Goal: Task Accomplishment & Management: Manage account settings

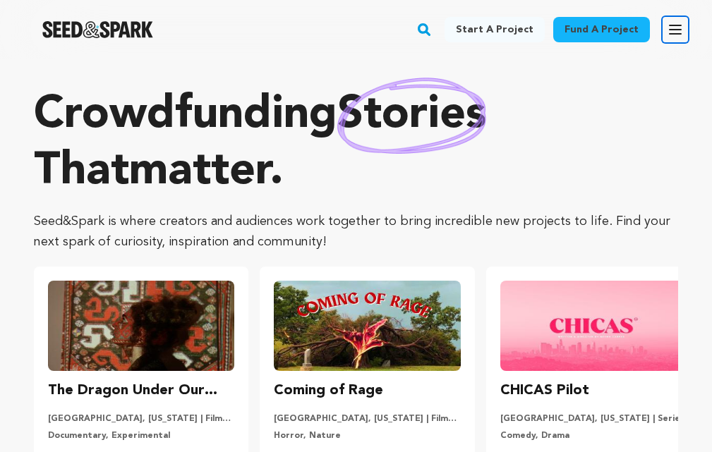
click at [666, 32] on button "Open main menu" at bounding box center [675, 30] width 28 height 28
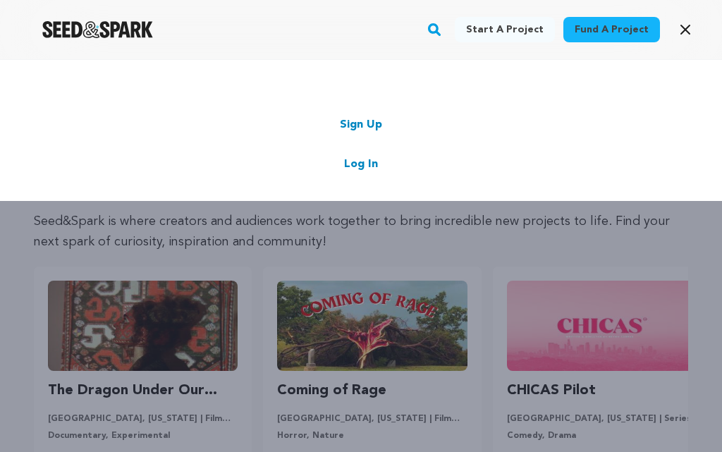
click at [365, 163] on link "Log In" at bounding box center [361, 164] width 34 height 17
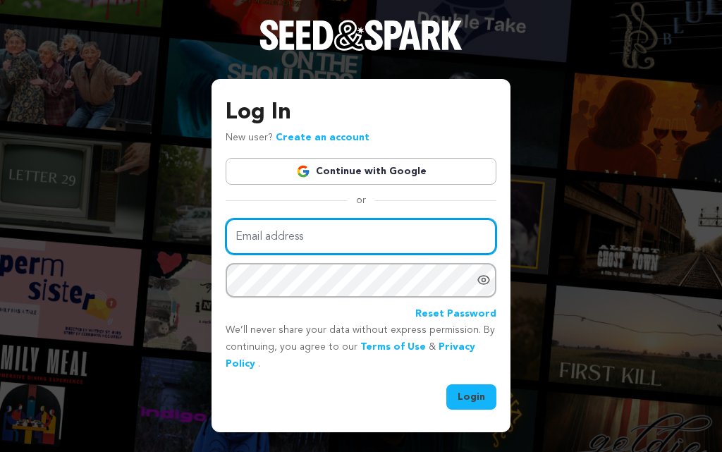
click at [310, 231] on input "Email address" at bounding box center [361, 237] width 271 height 36
